Goal: Task Accomplishment & Management: Use online tool/utility

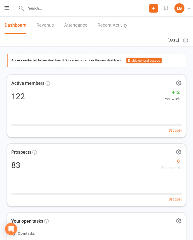
click at [8, 9] on icon at bounding box center [7, 7] width 5 height 3
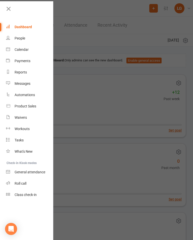
click at [24, 52] on div "Calendar" at bounding box center [22, 50] width 14 height 4
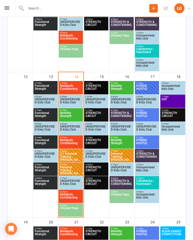
scroll to position [377, 0]
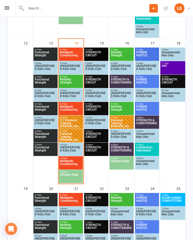
click at [72, 133] on span "Personal Training - Laine Ellis" at bounding box center [71, 136] width 22 height 9
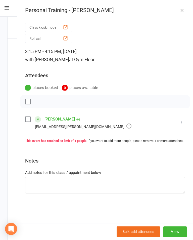
click at [181, 122] on icon at bounding box center [182, 122] width 5 height 5
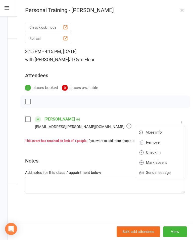
click at [161, 154] on link "Check in" at bounding box center [160, 153] width 50 height 10
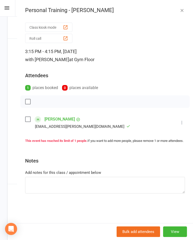
click at [180, 13] on button "button" at bounding box center [182, 10] width 6 height 6
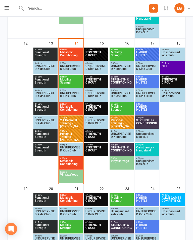
click at [75, 122] on span "2:1 Personal Training - Alison Brett, Bernice Spac..." at bounding box center [71, 123] width 22 height 9
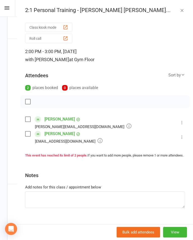
click at [186, 119] on div "Class kiosk mode Roll call 2:00 PM - 3:00 PM, Tuesday, October, 14, 2025 with W…" at bounding box center [105, 127] width 176 height 213
click at [183, 124] on icon at bounding box center [182, 122] width 5 height 5
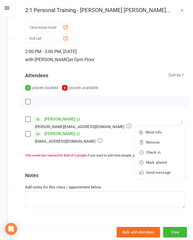
click at [164, 153] on link "Check in" at bounding box center [160, 153] width 50 height 10
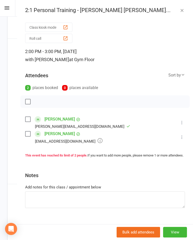
click at [183, 139] on icon at bounding box center [182, 137] width 5 height 5
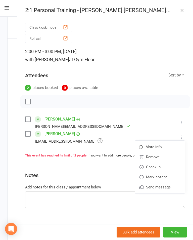
click at [161, 167] on link "Check in" at bounding box center [160, 167] width 50 height 10
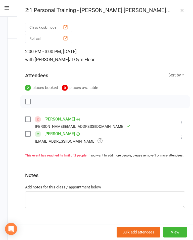
click at [181, 12] on icon "button" at bounding box center [182, 10] width 5 height 5
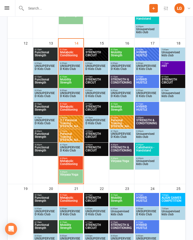
click at [70, 158] on span "4:30pm - 5:15pm" at bounding box center [71, 158] width 22 height 2
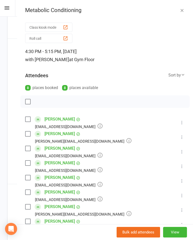
click at [182, 12] on icon "button" at bounding box center [182, 10] width 5 height 5
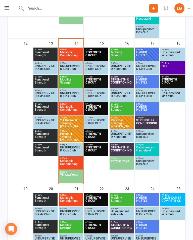
click at [69, 172] on span "5:30pm - 6:15pm" at bounding box center [71, 172] width 22 height 2
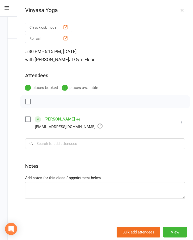
click at [182, 9] on icon "button" at bounding box center [182, 10] width 5 height 5
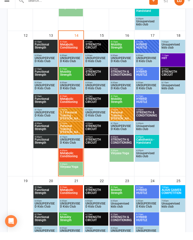
scroll to position [385, 0]
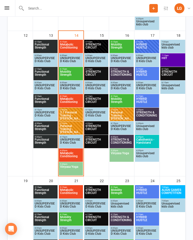
click at [73, 159] on span "Metabolic Conditioning" at bounding box center [71, 156] width 22 height 9
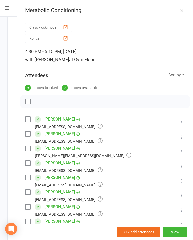
scroll to position [0, 0]
click at [182, 10] on icon "button" at bounding box center [182, 10] width 5 height 5
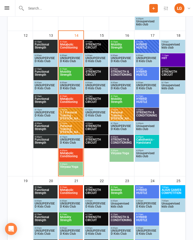
click at [71, 152] on span "Metabolic Conditioning" at bounding box center [71, 156] width 22 height 9
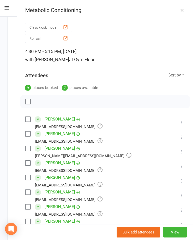
scroll to position [0, 0]
click at [180, 13] on button "button" at bounding box center [182, 10] width 6 height 6
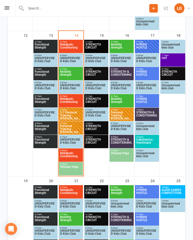
click at [65, 171] on span "Vinyasa Yoga" at bounding box center [71, 169] width 22 height 9
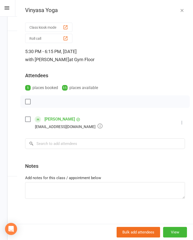
click at [185, 7] on div "Vinyasa Yoga" at bounding box center [105, 10] width 176 height 7
click at [187, 8] on div "Vinyasa Yoga" at bounding box center [105, 10] width 176 height 7
click at [185, 10] on icon "button" at bounding box center [182, 10] width 5 height 5
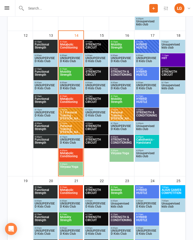
click at [93, 133] on span "STRENGTH CIRCUIT" at bounding box center [96, 129] width 22 height 9
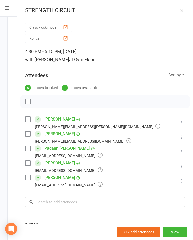
click at [185, 12] on button "button" at bounding box center [182, 10] width 6 height 6
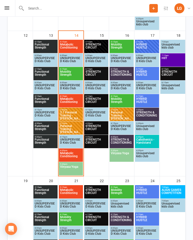
click at [95, 143] on span "STRENGTH CIRCUIT" at bounding box center [96, 142] width 22 height 9
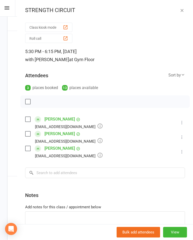
click at [180, 13] on div "STRENGTH CIRCUIT" at bounding box center [105, 10] width 176 height 7
click at [182, 12] on icon "button" at bounding box center [182, 10] width 5 height 5
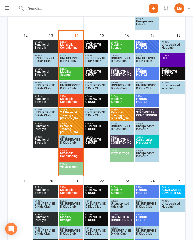
click at [102, 99] on span "STRENGTH CIRCUIT" at bounding box center [96, 101] width 22 height 9
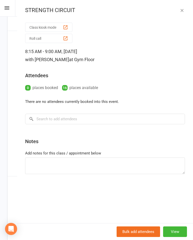
click at [186, 7] on div "STRENGTH CIRCUIT Class kiosk mode Roll call 8:15 AM - 9:00 AM, Wednesday, Octob…" at bounding box center [105, 120] width 176 height 240
click at [185, 12] on button "button" at bounding box center [182, 10] width 6 height 6
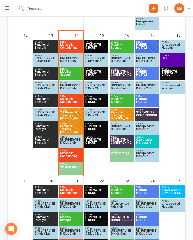
click at [103, 42] on span "5:15am - 6:00am" at bounding box center [96, 42] width 22 height 2
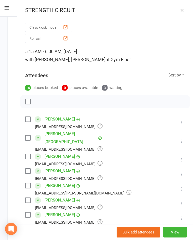
click at [182, 11] on icon "button" at bounding box center [182, 10] width 5 height 5
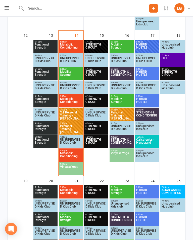
click at [126, 141] on span "STRENGTH & CONDITIONING" at bounding box center [122, 142] width 22 height 9
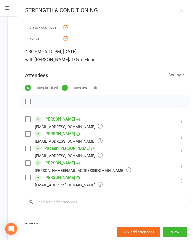
click at [180, 12] on icon "button" at bounding box center [182, 10] width 5 height 5
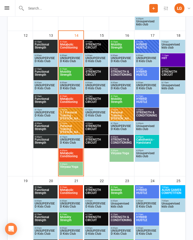
click at [126, 75] on span "STRENGTH & CONDITIONING" at bounding box center [122, 74] width 22 height 9
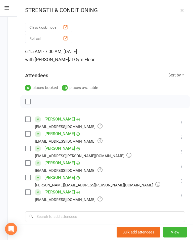
click at [182, 13] on icon "button" at bounding box center [182, 10] width 5 height 5
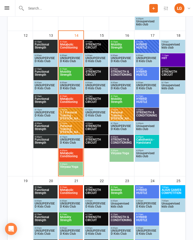
click at [50, 124] on span "4:30pm - 5:15pm" at bounding box center [45, 123] width 22 height 2
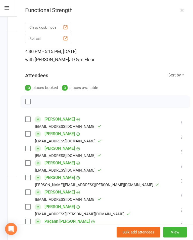
click at [184, 9] on icon "button" at bounding box center [182, 10] width 5 height 5
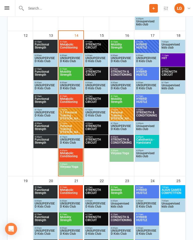
click at [71, 154] on span "Metabolic Conditioning" at bounding box center [71, 156] width 22 height 9
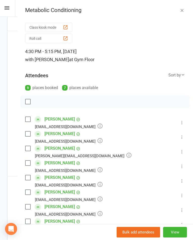
click at [185, 9] on icon "button" at bounding box center [182, 10] width 5 height 5
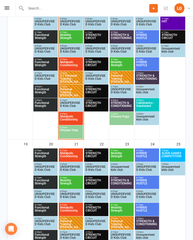
scroll to position [426, 0]
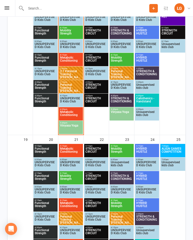
click at [173, 148] on span "ALIGN GAMES COMPETITION" at bounding box center [173, 151] width 23 height 9
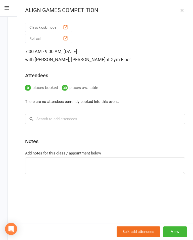
click at [183, 11] on icon "button" at bounding box center [182, 10] width 5 height 5
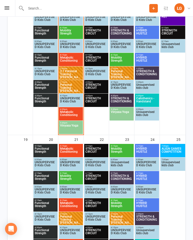
click at [151, 101] on span "Calisthenics - Handstand" at bounding box center [147, 101] width 22 height 9
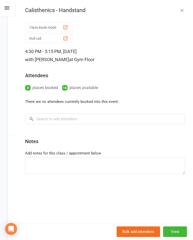
click at [181, 15] on div "Calisthenics - Handstand Class kiosk mode Roll call 4:30 PM - 5:15 PM, Friday, …" at bounding box center [105, 120] width 176 height 240
click at [182, 13] on icon "button" at bounding box center [182, 10] width 5 height 5
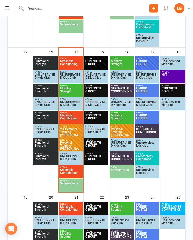
click at [173, 89] on span "STRENGTH CIRCUIT" at bounding box center [173, 91] width 23 height 9
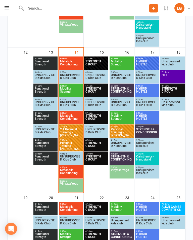
scroll to position [368, 0]
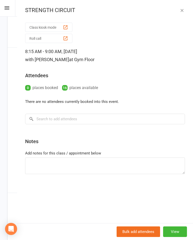
click at [184, 9] on icon "button" at bounding box center [182, 10] width 5 height 5
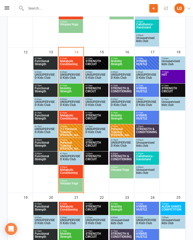
click at [150, 129] on span "STRENGTH & CONDITIONING" at bounding box center [147, 132] width 22 height 9
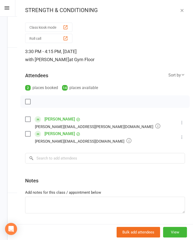
click at [185, 8] on button "button" at bounding box center [182, 10] width 6 height 6
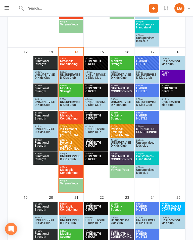
click at [9, 9] on icon at bounding box center [7, 7] width 5 height 3
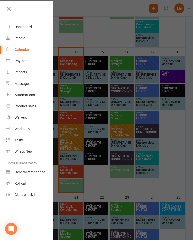
click at [24, 194] on div "Class check-in" at bounding box center [26, 195] width 22 height 4
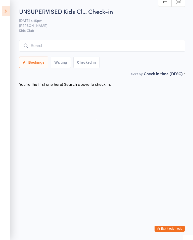
click at [8, 14] on icon at bounding box center [6, 11] width 8 height 11
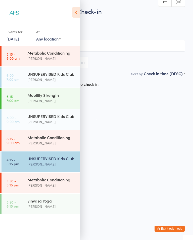
click at [42, 183] on div "Metabolic Conditioning" at bounding box center [51, 180] width 49 height 6
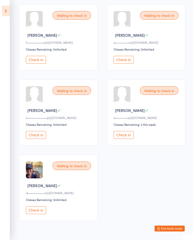
click at [37, 215] on button "Check in" at bounding box center [36, 211] width 20 height 8
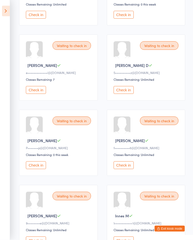
scroll to position [125, 0]
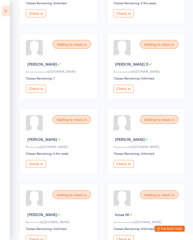
click at [128, 168] on button "Check in" at bounding box center [124, 164] width 20 height 8
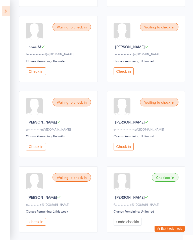
scroll to position [331, 0]
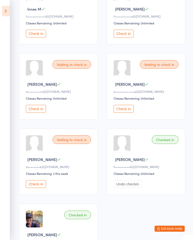
click at [33, 113] on button "Check in" at bounding box center [36, 109] width 20 height 8
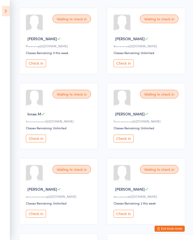
scroll to position [224, 0]
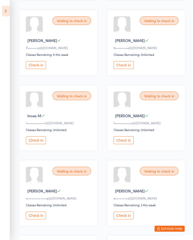
click at [38, 69] on button "Check in" at bounding box center [36, 65] width 20 height 8
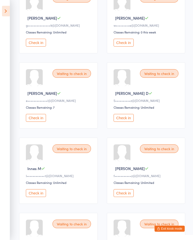
scroll to position [96, 0]
click at [38, 120] on button "Check in" at bounding box center [36, 118] width 20 height 8
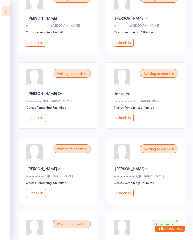
click at [122, 45] on button "Check in" at bounding box center [124, 43] width 20 height 8
